Goal: Answer question/provide support: Share knowledge or assist other users

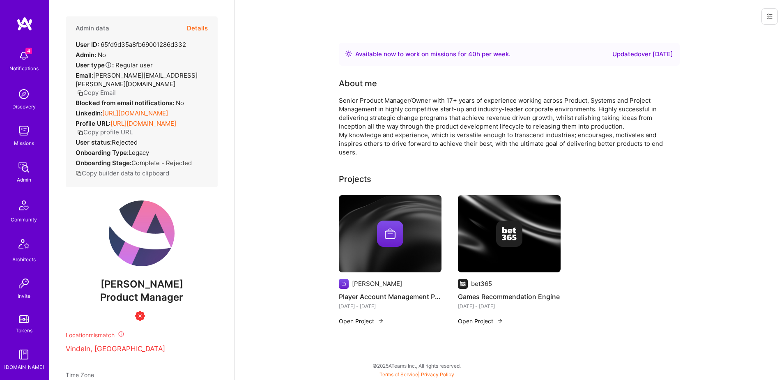
scroll to position [145, 0]
click at [25, 290] on div "DB" at bounding box center [24, 294] width 7 height 9
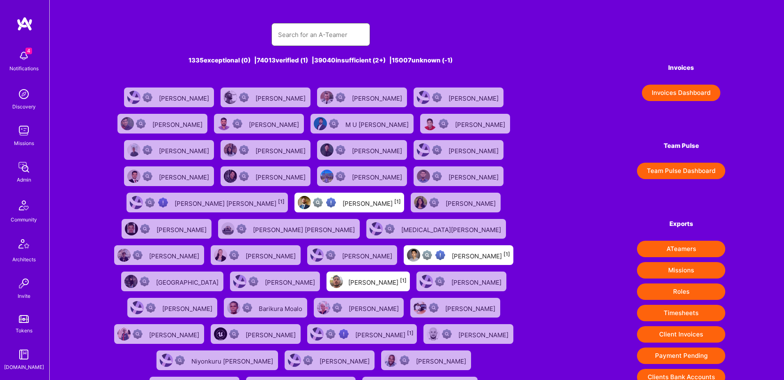
click at [327, 42] on input "text" at bounding box center [320, 34] width 85 height 21
paste input "helenaw756@gmail.com"
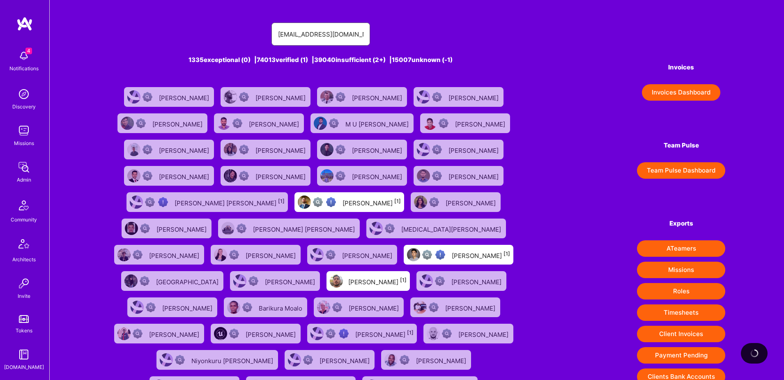
type input "helenaw756@gmail.com"
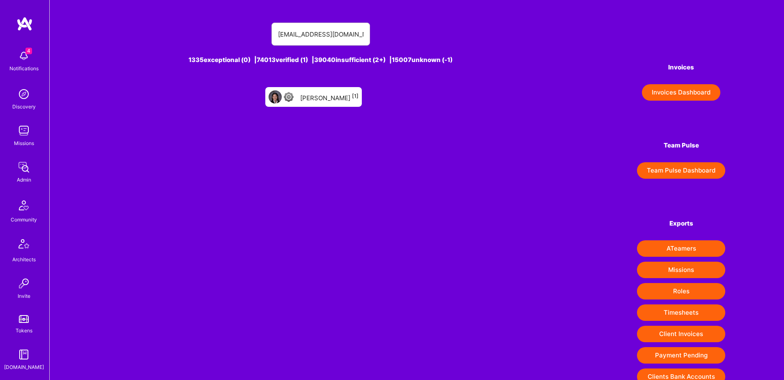
click at [325, 102] on div "Helena Wu [1]" at bounding box center [329, 97] width 58 height 11
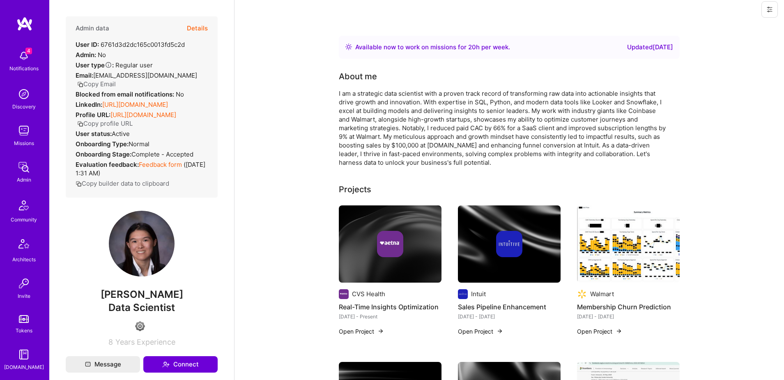
click at [768, 24] on div at bounding box center [768, 9] width 32 height 33
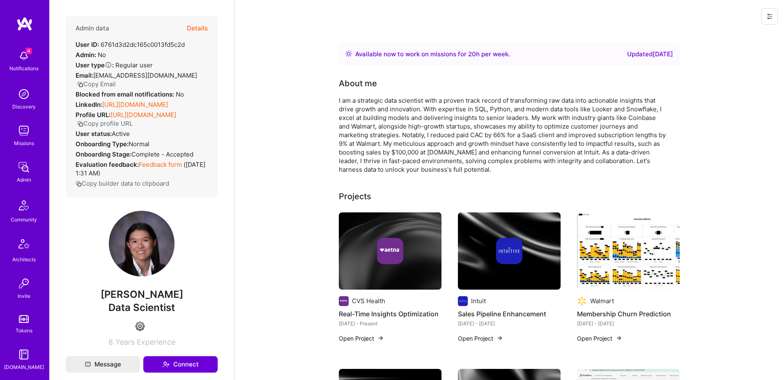
click at [771, 21] on button at bounding box center [769, 16] width 16 height 16
click at [737, 37] on button "Login as Helena" at bounding box center [734, 35] width 87 height 21
